Goal: Information Seeking & Learning: Learn about a topic

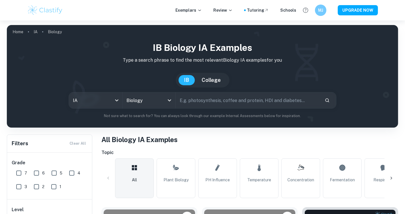
click at [202, 98] on input "text" at bounding box center [248, 101] width 144 height 16
type input "fermentation"
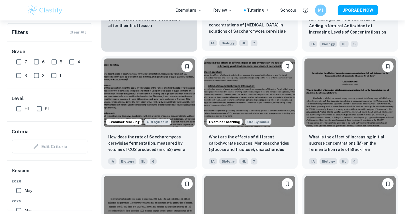
scroll to position [505, 0]
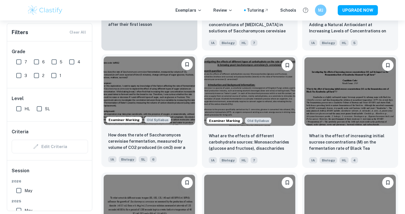
click at [148, 87] on img at bounding box center [149, 91] width 91 height 68
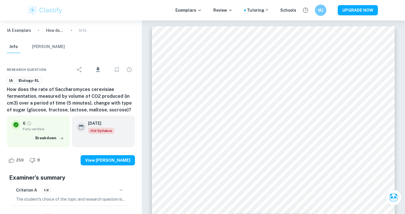
click at [117, 194] on div "Criterion A 1/2" at bounding box center [71, 191] width 110 height 10
click at [122, 191] on icon "button" at bounding box center [121, 190] width 7 height 7
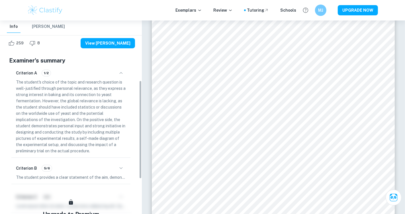
scroll to position [119, 0]
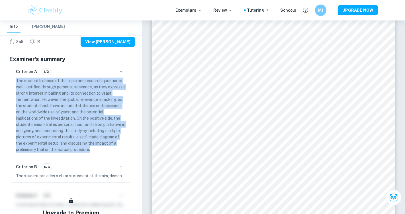
drag, startPoint x: 17, startPoint y: 80, endPoint x: 127, endPoint y: 149, distance: 129.6
click at [127, 149] on div "Criterion A 1/2 The student's choice of the topic and research question is well…" at bounding box center [70, 109] width 119 height 93
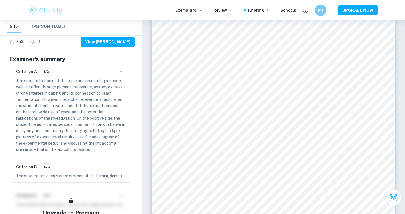
click at [116, 147] on p "The student's choice of the topic and research question is well-justified throu…" at bounding box center [71, 115] width 110 height 75
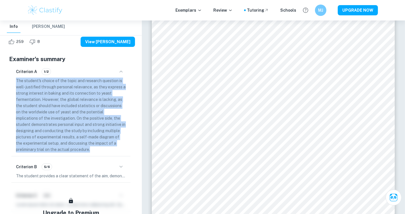
drag, startPoint x: 14, startPoint y: 81, endPoint x: 116, endPoint y: 153, distance: 124.7
click at [116, 153] on div "Criterion A 1/2 The student's choice of the topic and research question is well…" at bounding box center [70, 109] width 119 height 93
copy p "The student's choice of the topic and research question is well-justified throu…"
click at [116, 153] on div "Criterion A 1/2 The student's choice of the topic and research question is well…" at bounding box center [70, 109] width 119 height 93
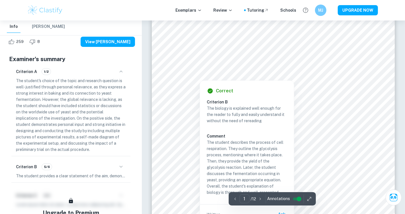
scroll to position [109, 0]
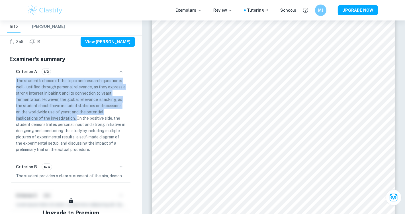
drag, startPoint x: 77, startPoint y: 119, endPoint x: 15, endPoint y: 81, distance: 72.4
click at [15, 81] on div "Criterion A 1/2 The student's choice of the topic and research question is well…" at bounding box center [70, 109] width 119 height 93
copy p "The student's choice of the topic and research question is well-justified throu…"
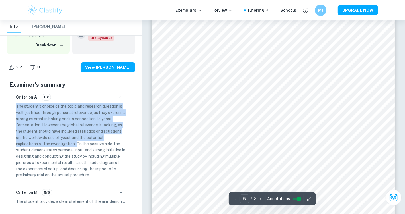
scroll to position [1543, 0]
type input "2"
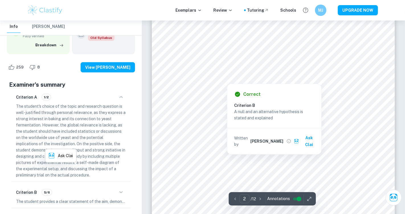
click at [183, 55] on div at bounding box center [271, 60] width 194 height 12
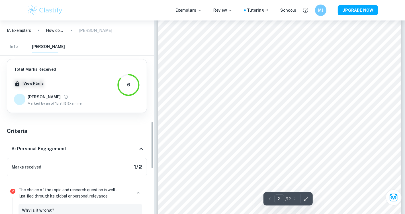
scroll to position [410, 0]
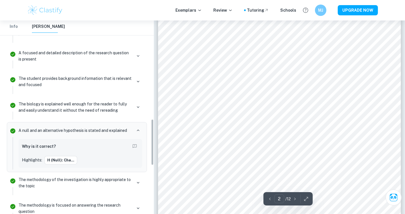
click at [97, 104] on p "The biology is explained well enough for the reader to fully and easily underst…" at bounding box center [75, 107] width 113 height 13
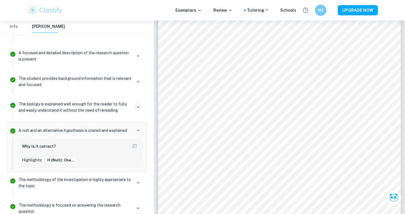
click at [140, 105] on icon "button" at bounding box center [138, 107] width 5 height 5
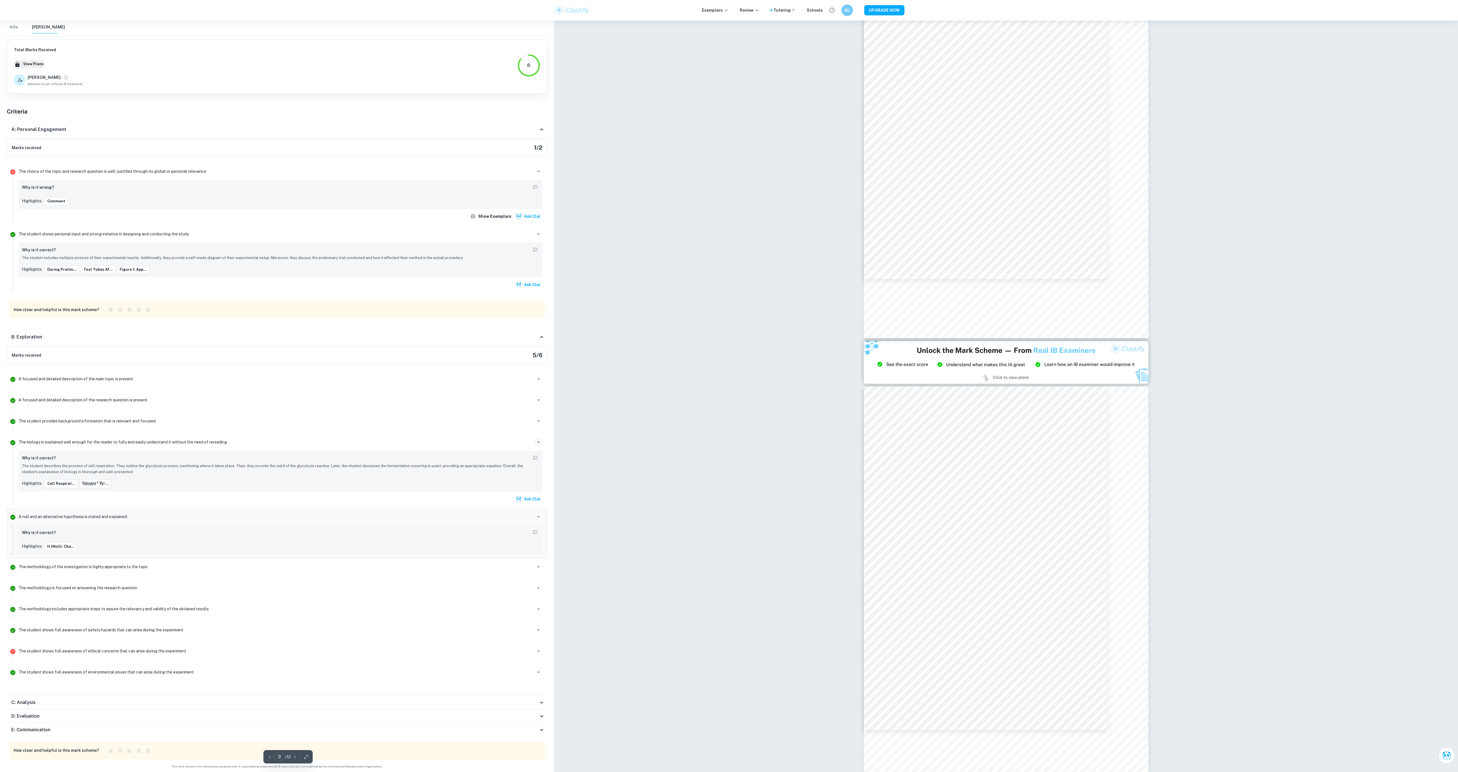
scroll to position [538, 0]
type input "2"
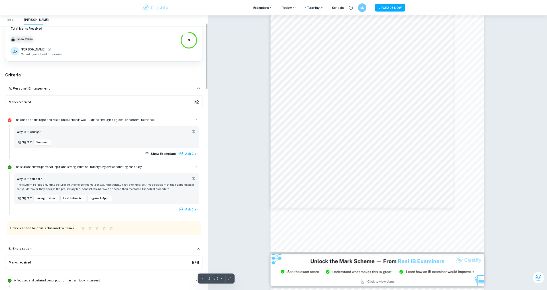
scroll to position [31, 0]
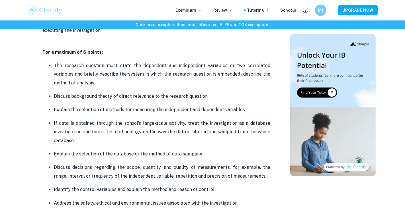
scroll to position [404, 0]
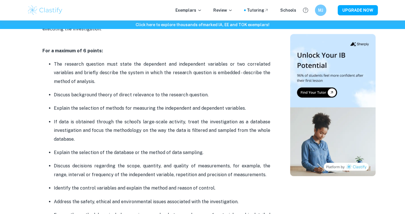
click at [134, 79] on p "The research question must state the dependent and independent variables or two…" at bounding box center [162, 73] width 216 height 26
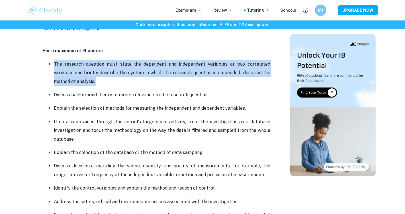
click at [134, 79] on p "The research question must state the dependent and independent variables or two…" at bounding box center [162, 73] width 216 height 26
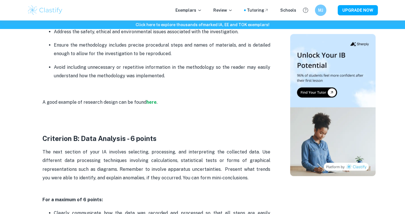
scroll to position [575, 0]
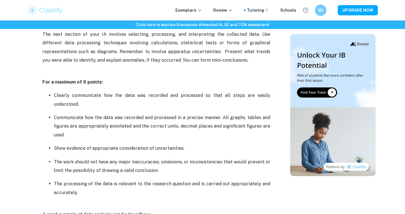
click at [134, 71] on p "The next section of your IA involves selecting, processing, and interpreting th…" at bounding box center [156, 51] width 228 height 43
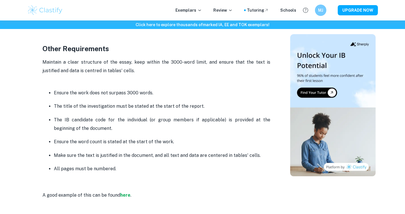
scroll to position [1444, 0]
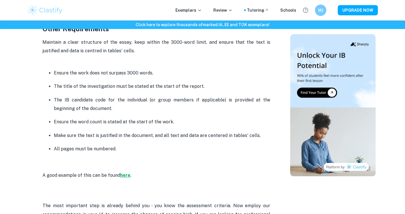
click at [126, 176] on strong "here" at bounding box center [125, 175] width 10 height 5
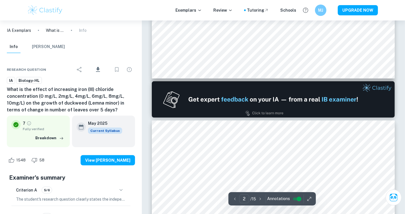
scroll to position [419, 0]
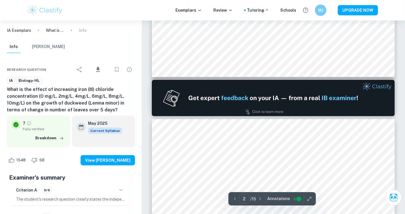
type input "1"
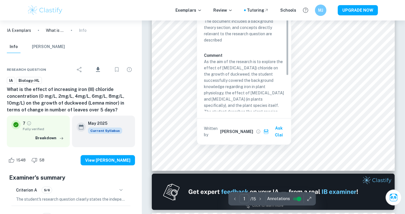
scroll to position [213, 0]
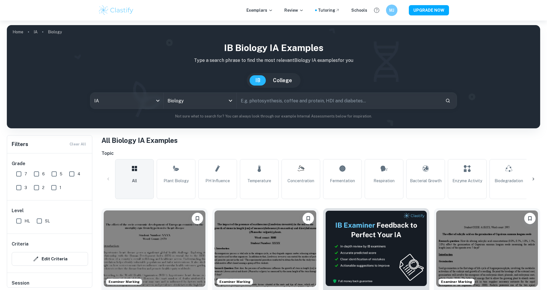
click at [270, 106] on input "text" at bounding box center [339, 101] width 204 height 16
type input "fermentation"
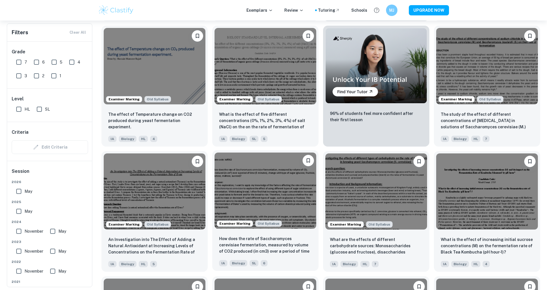
scroll to position [318, 0]
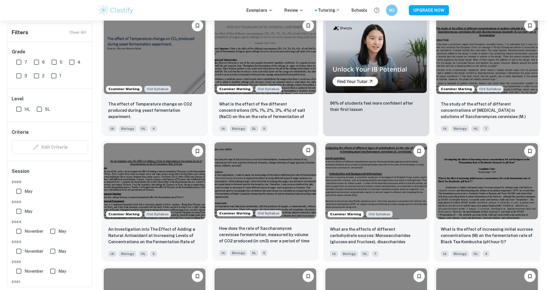
click at [263, 181] on img at bounding box center [265, 180] width 102 height 76
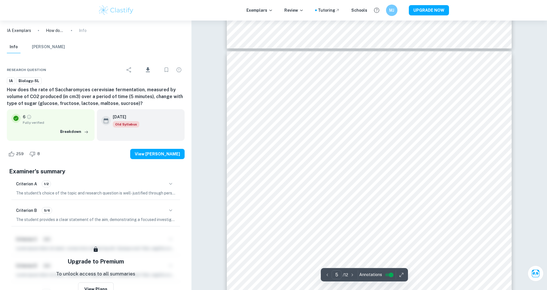
scroll to position [1615, 0]
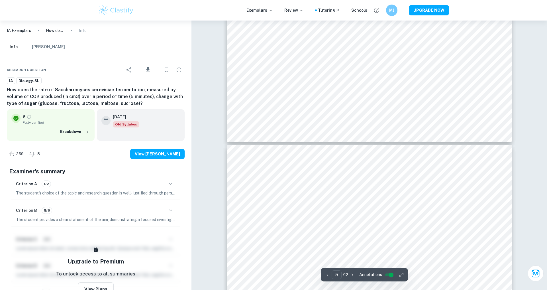
type input "4"
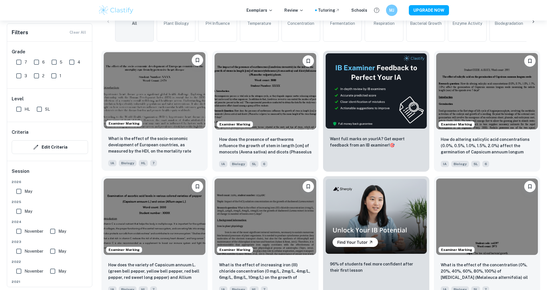
scroll to position [166, 0]
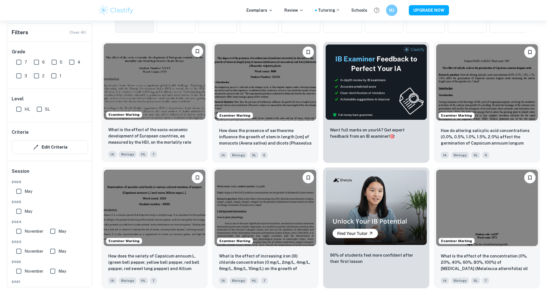
click at [187, 110] on img at bounding box center [155, 81] width 102 height 76
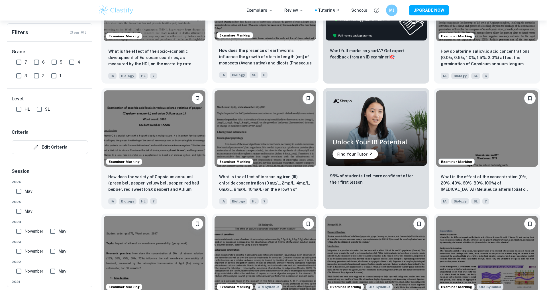
scroll to position [303, 0]
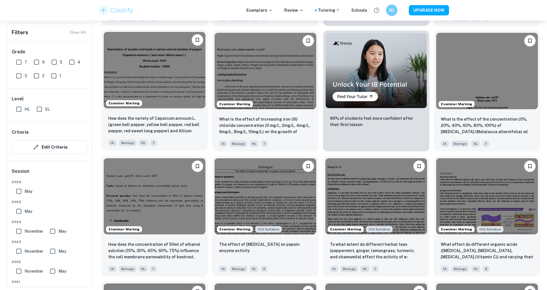
click at [191, 78] on img at bounding box center [155, 70] width 102 height 76
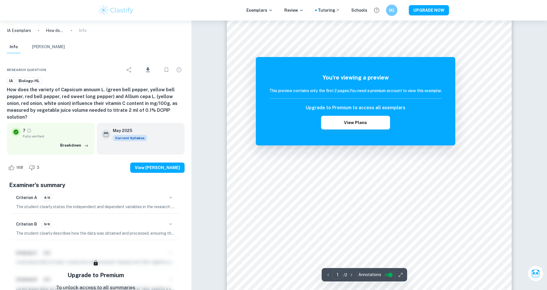
scroll to position [68, 0]
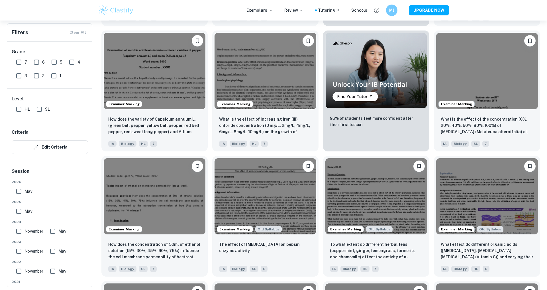
scroll to position [322, 0]
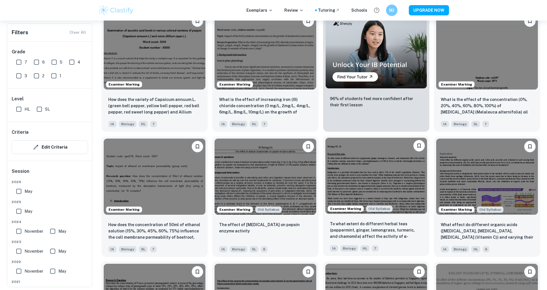
click at [353, 175] on img at bounding box center [376, 176] width 102 height 76
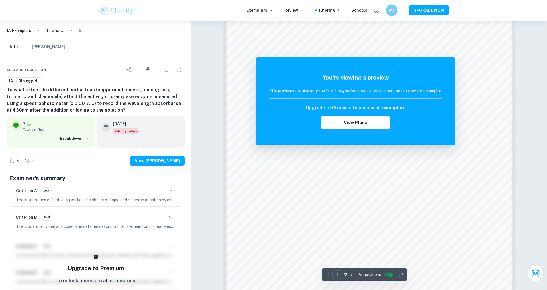
scroll to position [516, 0]
